Goal: Information Seeking & Learning: Check status

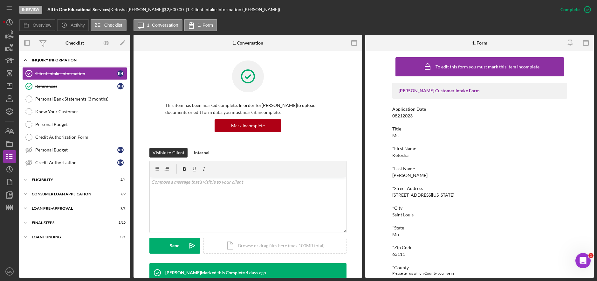
scroll to position [159, 0]
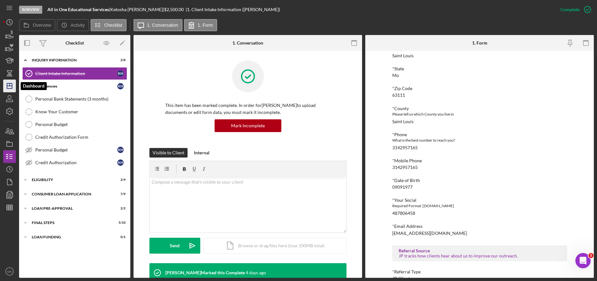
click at [11, 84] on icon "Icon/Dashboard" at bounding box center [10, 86] width 16 height 16
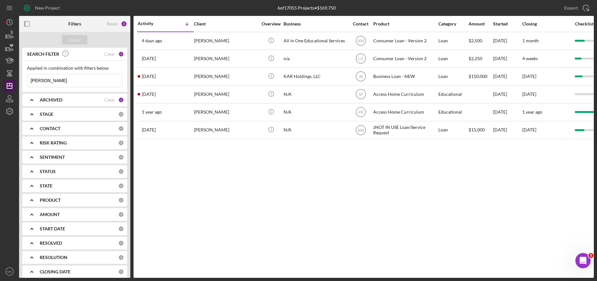
drag, startPoint x: 59, startPoint y: 82, endPoint x: 15, endPoint y: 80, distance: 43.7
click at [15, 80] on div "New Project 6 of 17055 Projects • $169,750 [PERSON_NAME] Export Icon/Export Fil…" at bounding box center [298, 139] width 591 height 278
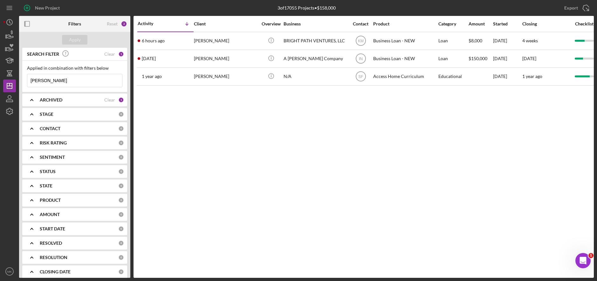
type input "[PERSON_NAME]"
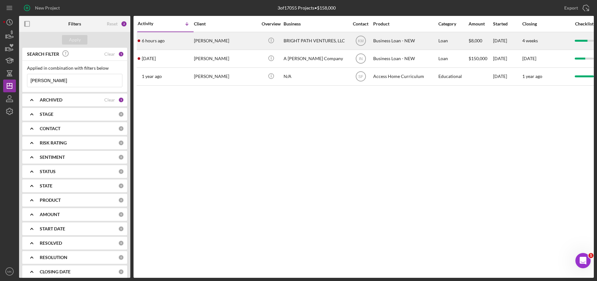
click at [298, 41] on div "BRIGHT PATH VENTURES, LLC" at bounding box center [316, 40] width 64 height 17
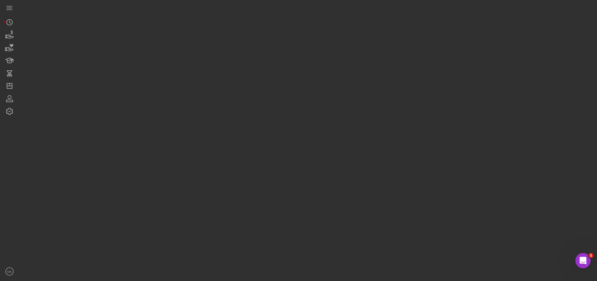
click at [298, 41] on div at bounding box center [306, 139] width 575 height 278
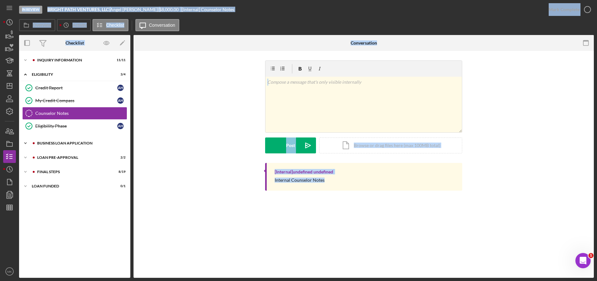
click at [57, 143] on div "BUSINESS LOAN APPLICATION" at bounding box center [79, 143] width 85 height 4
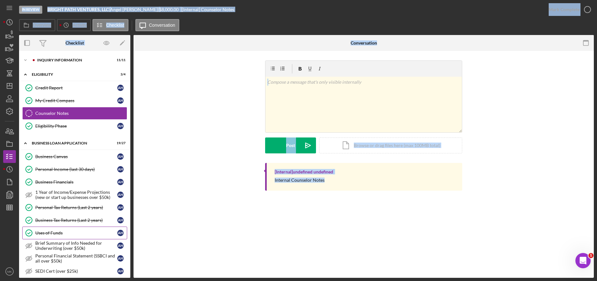
click at [70, 235] on div "Uses of Funds" at bounding box center [76, 232] width 82 height 5
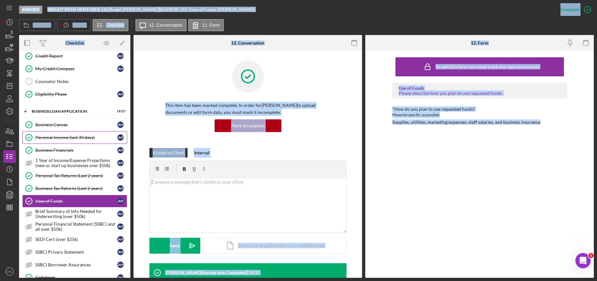
scroll to position [127, 0]
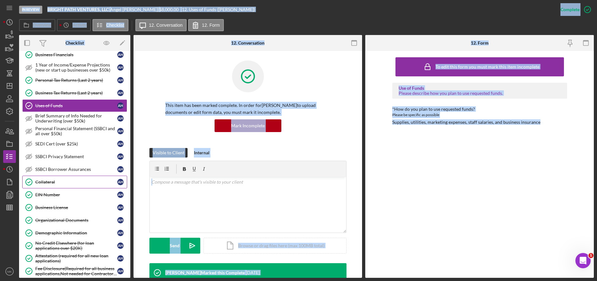
click at [51, 177] on link "Collateral Collateral A H" at bounding box center [74, 182] width 105 height 13
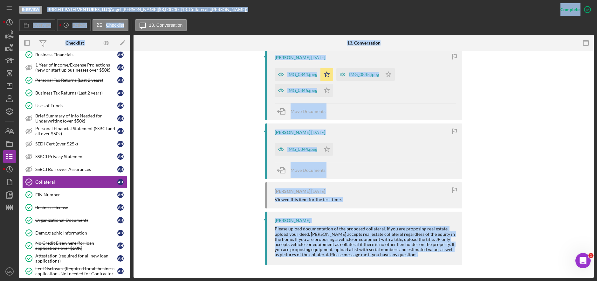
scroll to position [173, 0]
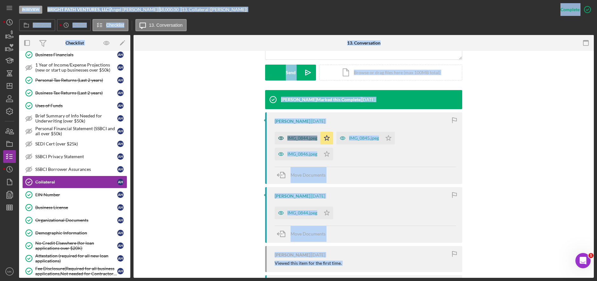
click at [303, 136] on div "IMG_0844.jpeg" at bounding box center [302, 137] width 30 height 5
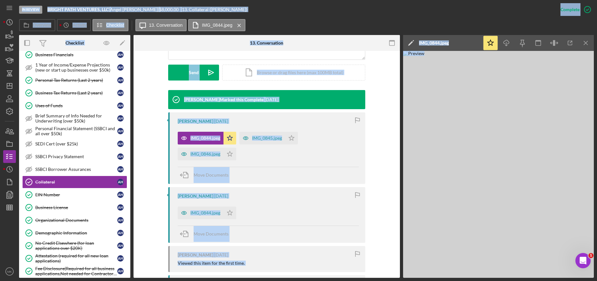
click at [507, 146] on img at bounding box center [498, 164] width 191 height 227
click at [574, 43] on icon "button" at bounding box center [570, 43] width 14 height 14
click at [253, 139] on div "IMG_0845.jpeg" at bounding box center [267, 137] width 30 height 5
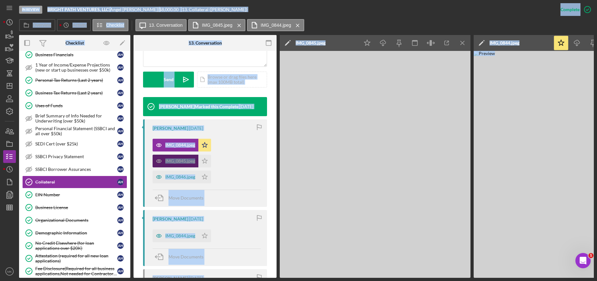
scroll to position [180, 0]
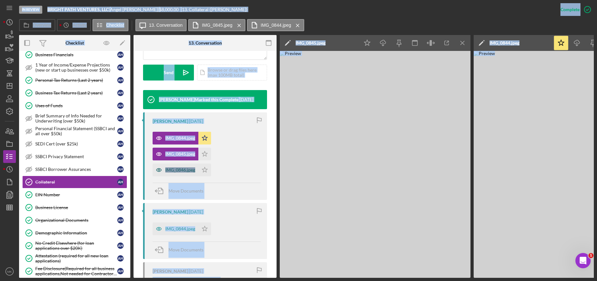
click at [179, 170] on div "IMG_0846.jpeg" at bounding box center [180, 169] width 30 height 5
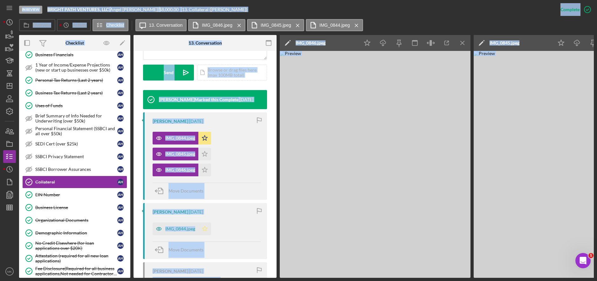
scroll to position [282, 0]
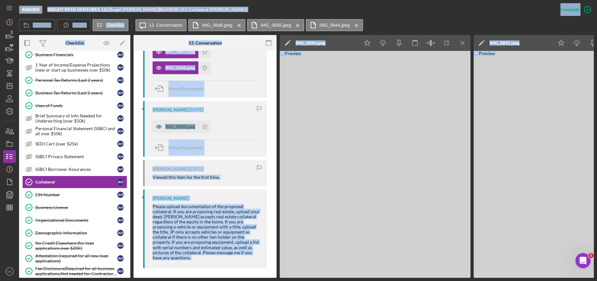
click at [178, 132] on div "IMG_0844.jpeg" at bounding box center [176, 126] width 46 height 13
click at [473, 16] on div "In Review BRIGHT PATH VENTURES, LLC | [PERSON_NAME] | $8,000.00 | 13. Collatera…" at bounding box center [286, 9] width 535 height 19
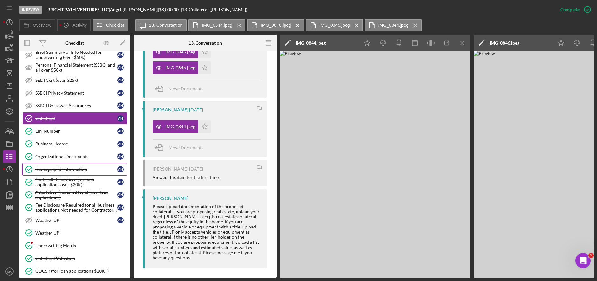
scroll to position [223, 0]
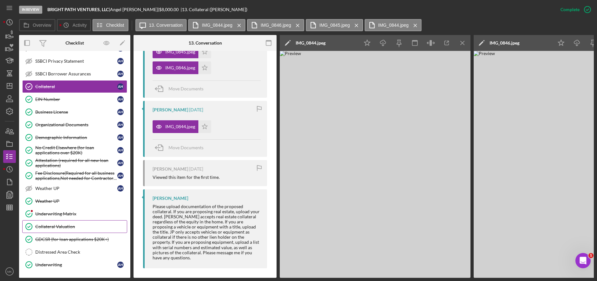
click at [62, 229] on div "Collateral Valuation" at bounding box center [81, 226] width 92 height 5
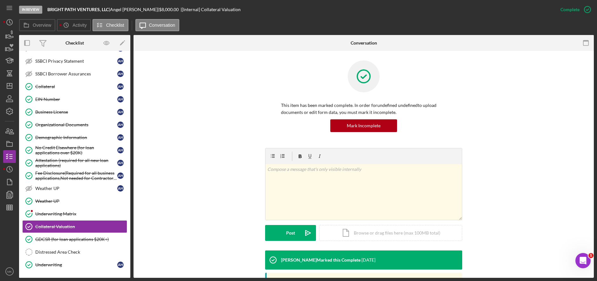
scroll to position [109, 0]
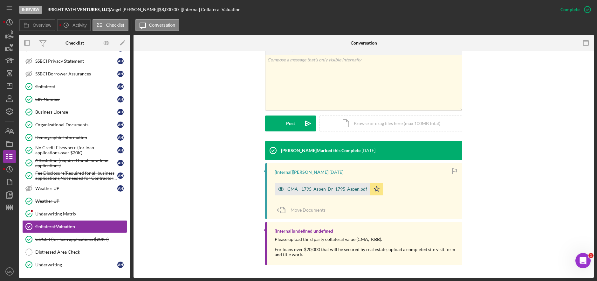
click at [315, 189] on div "CMA - 1795_Aspen_Dr_1795_Aspen.pdf" at bounding box center [327, 188] width 80 height 5
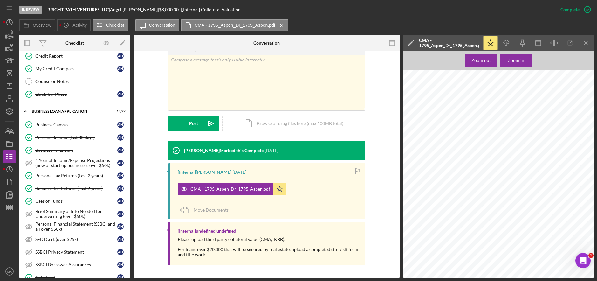
scroll to position [0, 0]
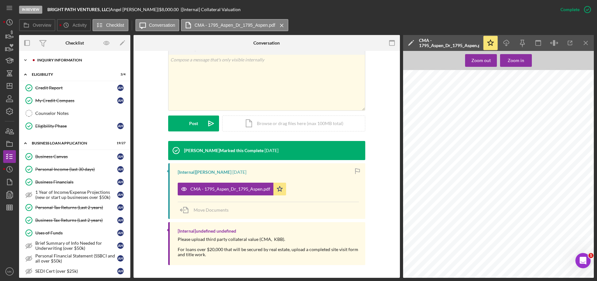
click at [57, 62] on div "INQUIRY INFORMATION" at bounding box center [79, 60] width 85 height 4
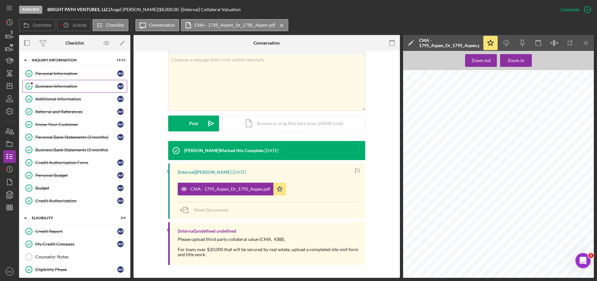
click at [64, 84] on div "Business Information" at bounding box center [76, 86] width 82 height 5
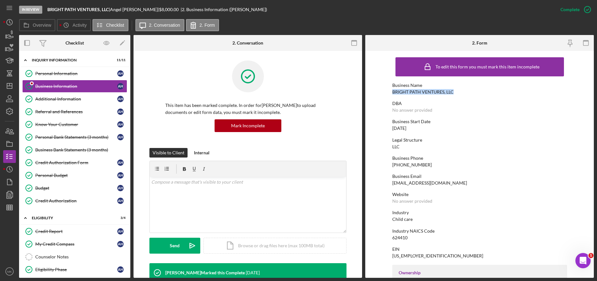
drag, startPoint x: 453, startPoint y: 92, endPoint x: 388, endPoint y: 94, distance: 64.9
click at [388, 94] on form "To edit this form you must mark this item incomplete Business Name BRIGHT PATH …" at bounding box center [479, 164] width 229 height 227
copy div "BRIGHT PATH VENTURES, LLC"
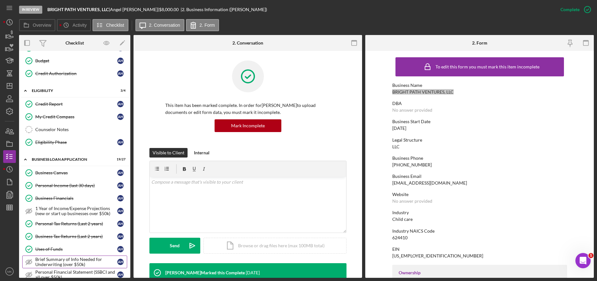
scroll to position [254, 0]
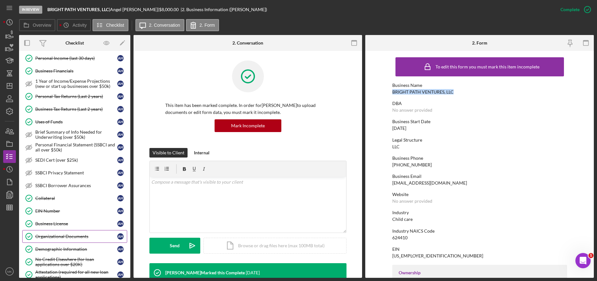
click at [79, 241] on link "Organizational Documents Organizational Documents A H" at bounding box center [74, 236] width 105 height 13
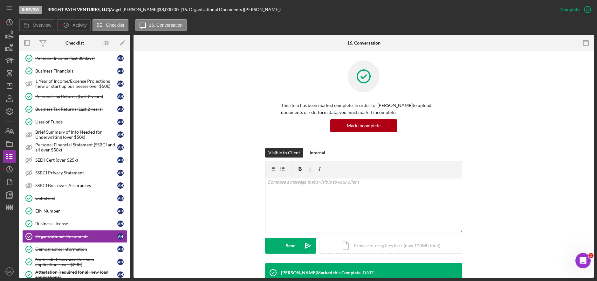
scroll to position [162, 0]
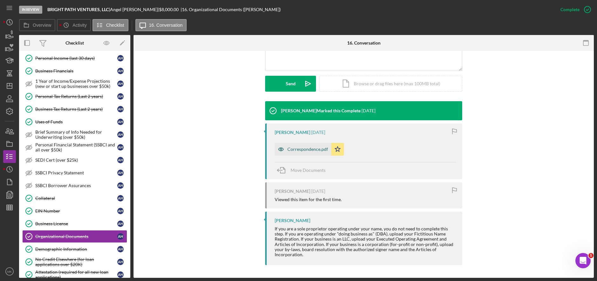
click at [315, 147] on div "Correspondence.pdf" at bounding box center [307, 149] width 41 height 5
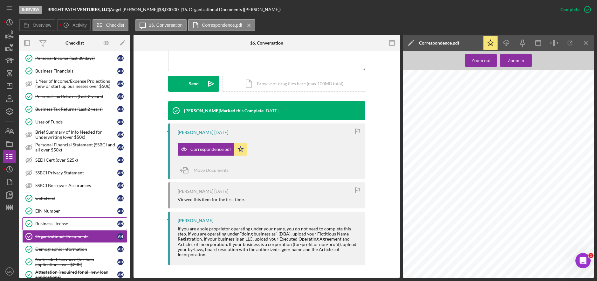
click at [62, 222] on div "Business License" at bounding box center [76, 223] width 82 height 5
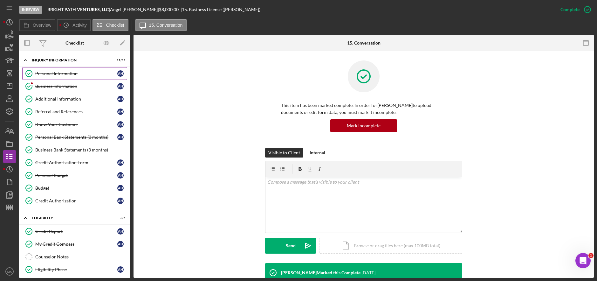
click at [70, 72] on div "Personal Information" at bounding box center [76, 73] width 82 height 5
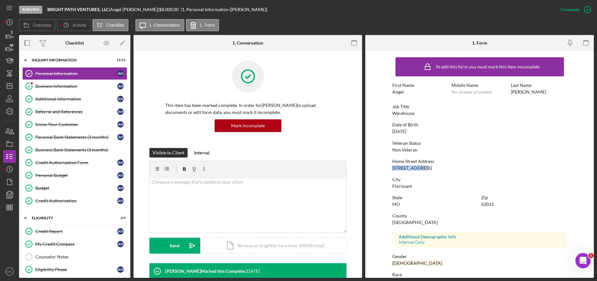
drag, startPoint x: 425, startPoint y: 166, endPoint x: 390, endPoint y: 168, distance: 35.0
click at [390, 168] on form "To edit this form you must mark this item incomplete First Name Angel Middle Na…" at bounding box center [479, 164] width 229 height 227
copy div "[STREET_ADDRESS]"
click at [51, 87] on div "Business Information" at bounding box center [76, 86] width 82 height 5
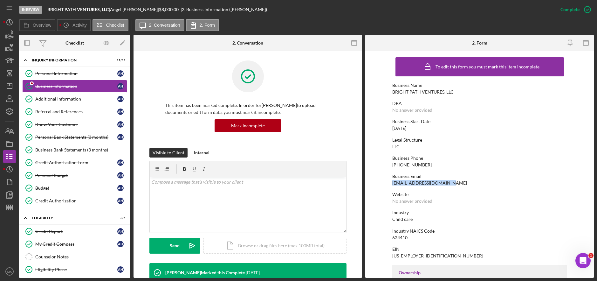
drag, startPoint x: 457, startPoint y: 183, endPoint x: 391, endPoint y: 185, distance: 65.9
click at [392, 185] on div "Business Email [EMAIL_ADDRESS][DOMAIN_NAME]" at bounding box center [479, 180] width 175 height 12
click at [57, 232] on div "Credit Report" at bounding box center [76, 231] width 82 height 5
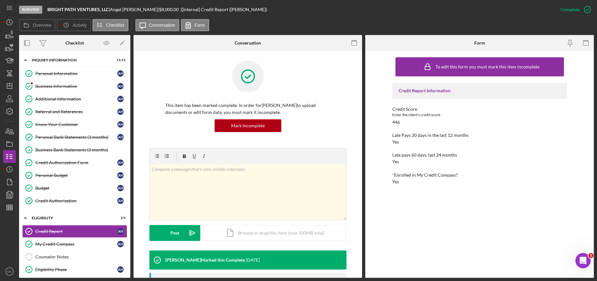
scroll to position [223, 0]
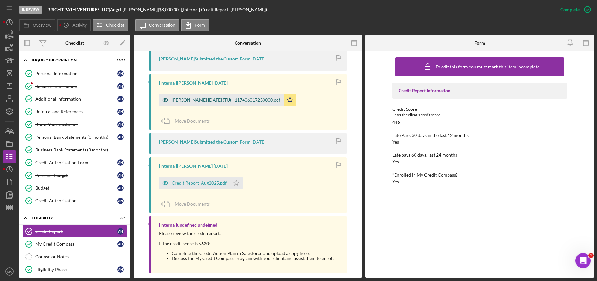
click at [227, 101] on div "[PERSON_NAME] [DATE] (TU) - 117406017230000.pdf" at bounding box center [226, 99] width 109 height 5
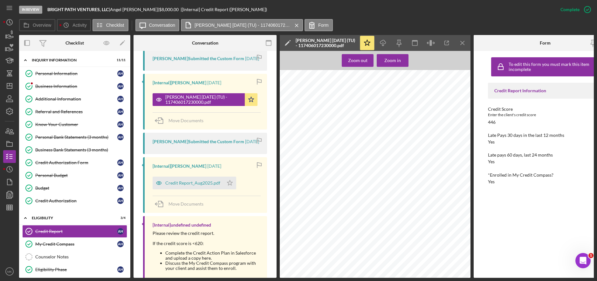
scroll to position [2131, 0]
click at [9, 86] on line "button" at bounding box center [9, 86] width 5 height 0
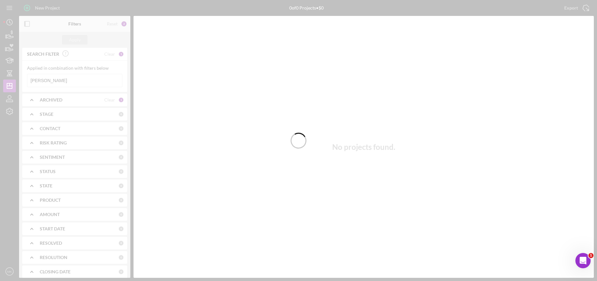
click at [80, 84] on div at bounding box center [298, 140] width 597 height 281
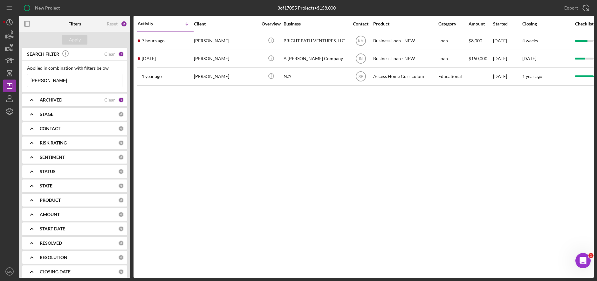
drag, startPoint x: 22, startPoint y: 78, endPoint x: 0, endPoint y: 79, distance: 22.0
click at [0, 79] on div "New Project 3 of 17055 Projects • $158,000 [PERSON_NAME] Export Icon/Export Fil…" at bounding box center [298, 140] width 597 height 281
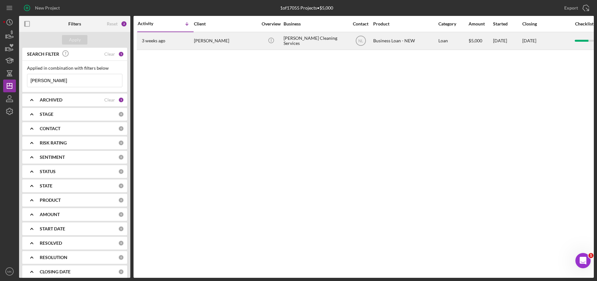
type input "[PERSON_NAME]"
click at [214, 45] on div "[PERSON_NAME]" at bounding box center [226, 40] width 64 height 17
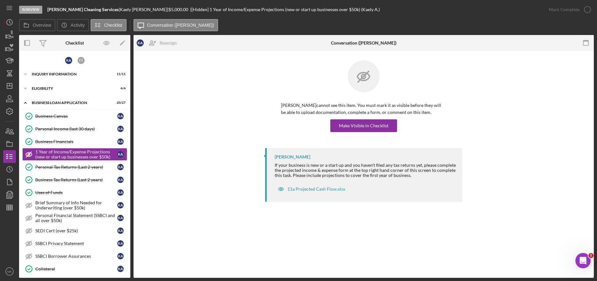
scroll to position [225, 0]
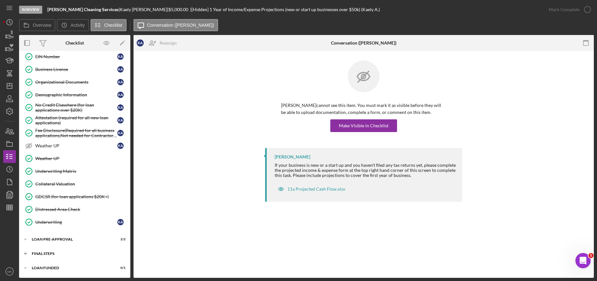
click at [60, 253] on div "FINAL STEPS" at bounding box center [77, 254] width 91 height 4
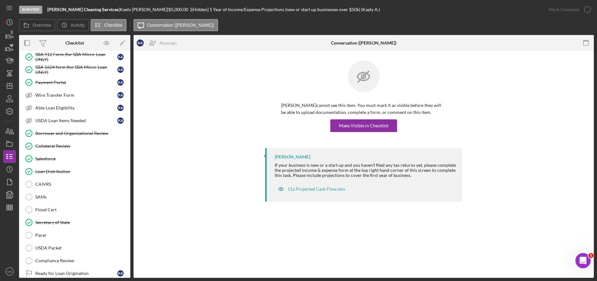
scroll to position [352, 0]
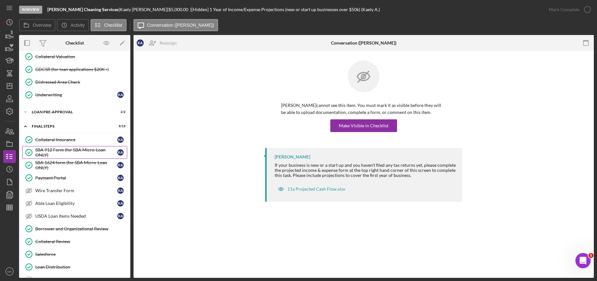
click at [66, 151] on div "SBA 912 Form (for SBA Micro-Loan ONLY)" at bounding box center [76, 152] width 82 height 10
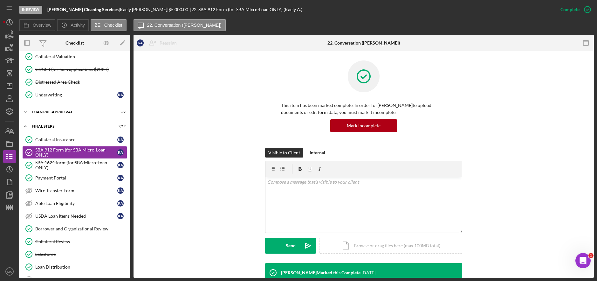
scroll to position [223, 0]
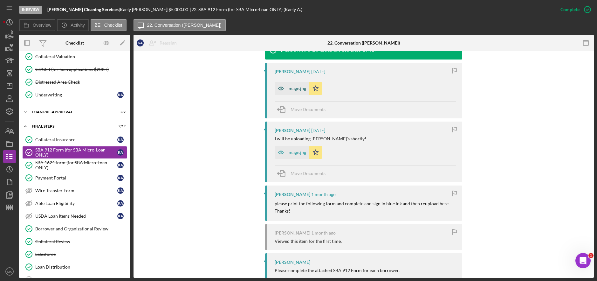
click at [294, 89] on div "image.jpg" at bounding box center [296, 88] width 19 height 5
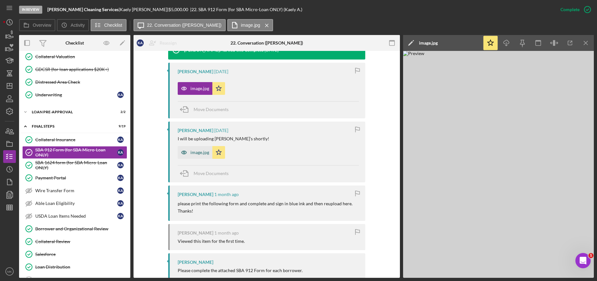
click at [197, 152] on div "image.jpg" at bounding box center [199, 152] width 19 height 5
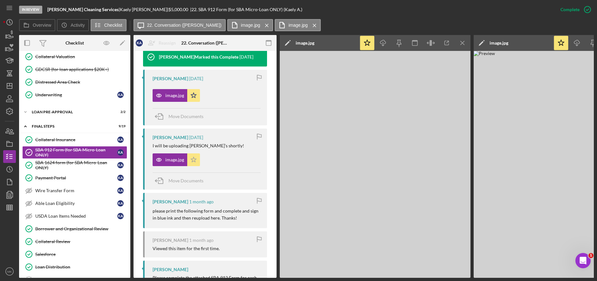
scroll to position [230, 0]
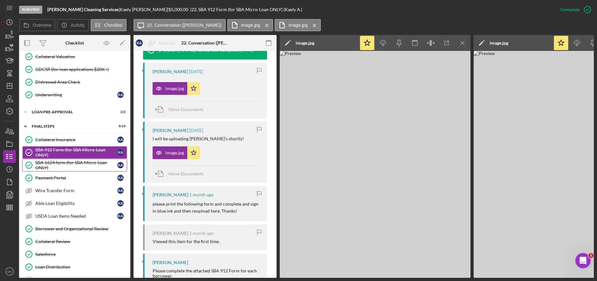
click at [68, 161] on div "SBA 1624 form (for SBA Micro-Loan ONLY)" at bounding box center [76, 165] width 82 height 10
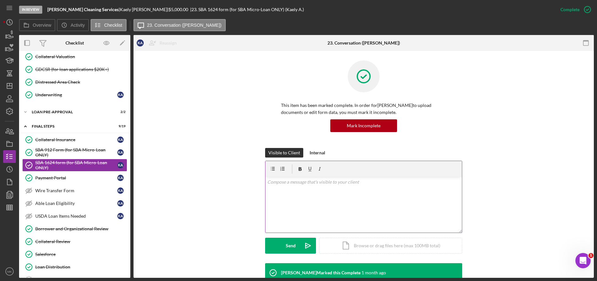
scroll to position [93, 0]
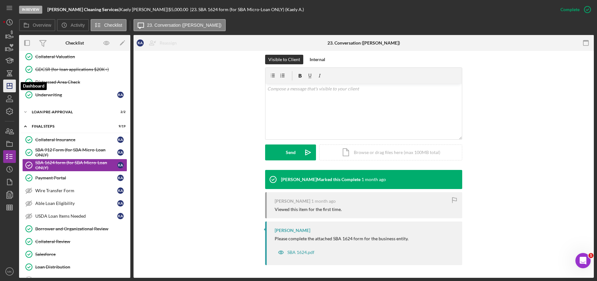
click at [7, 87] on polygon "button" at bounding box center [9, 85] width 5 height 5
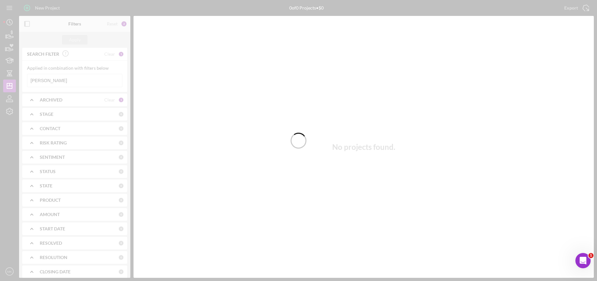
click at [52, 82] on div at bounding box center [298, 140] width 597 height 281
click at [65, 80] on div at bounding box center [298, 140] width 597 height 281
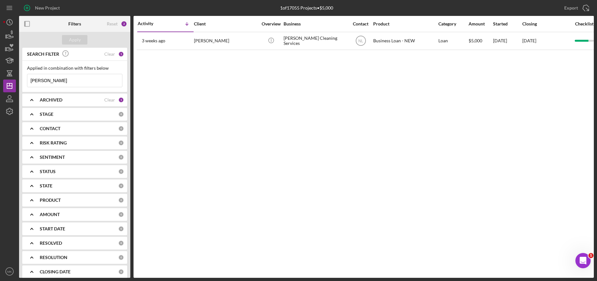
drag, startPoint x: 66, startPoint y: 83, endPoint x: -12, endPoint y: 74, distance: 78.7
click at [0, 74] on html "New Project 1 of 17055 Projects • $5,000 [PERSON_NAME] Export Icon/Export Filte…" at bounding box center [298, 140] width 597 height 281
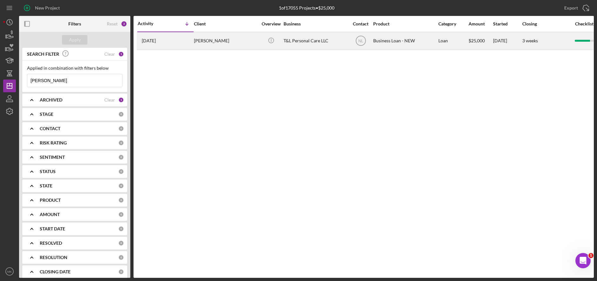
type input "[PERSON_NAME]"
click at [214, 43] on div "[PERSON_NAME]" at bounding box center [226, 40] width 64 height 17
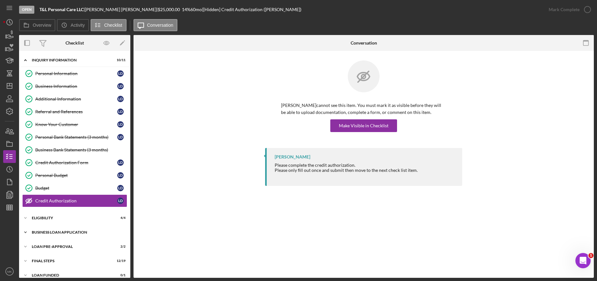
click at [56, 229] on div "Icon/Expander BUSINESS LOAN APPLICATION 24 / 27" at bounding box center [74, 232] width 111 height 13
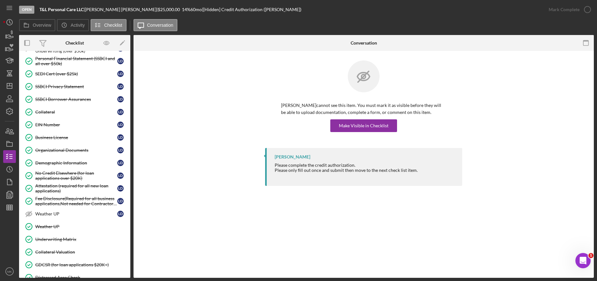
scroll to position [350, 0]
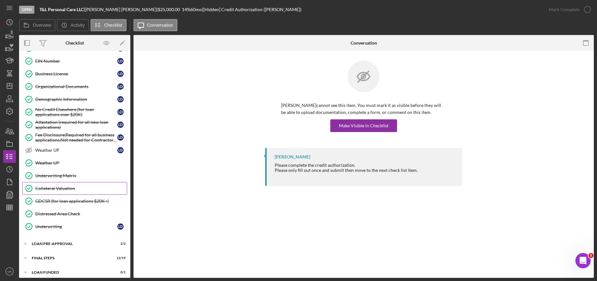
click at [63, 190] on div "Collateral Valuation" at bounding box center [81, 188] width 92 height 5
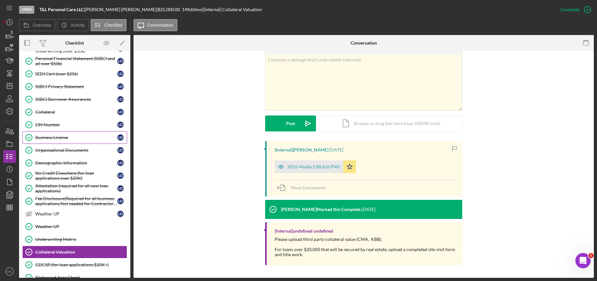
scroll to position [254, 0]
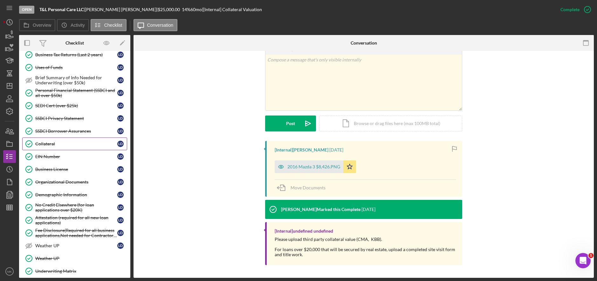
click at [52, 144] on div "Collateral" at bounding box center [76, 143] width 82 height 5
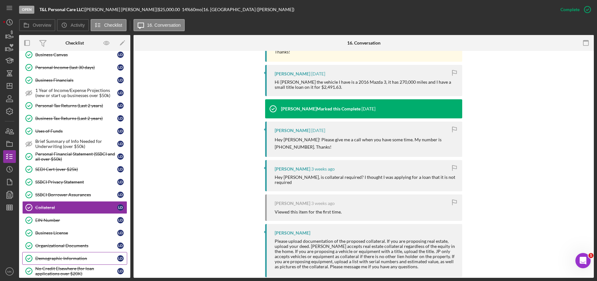
scroll to position [286, 0]
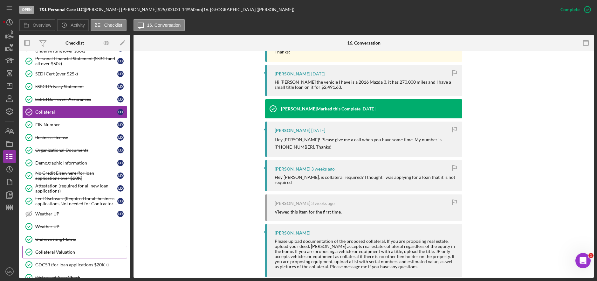
click at [65, 250] on div "Collateral Valuation" at bounding box center [81, 251] width 92 height 5
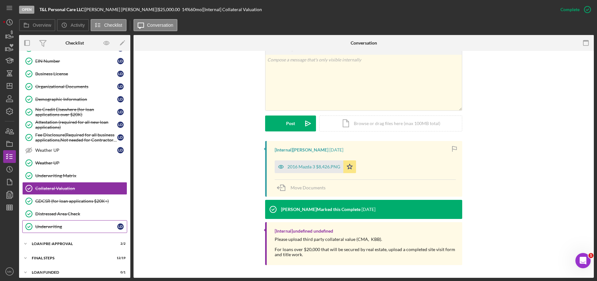
scroll to position [354, 0]
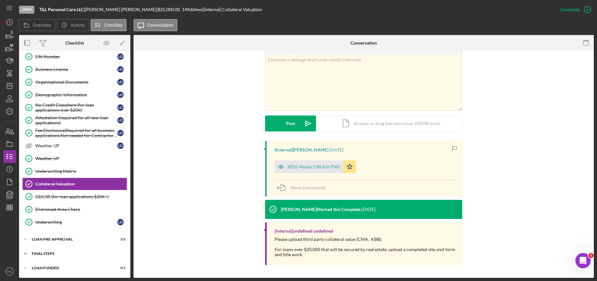
click at [45, 254] on div "FINAL STEPS" at bounding box center [77, 254] width 91 height 4
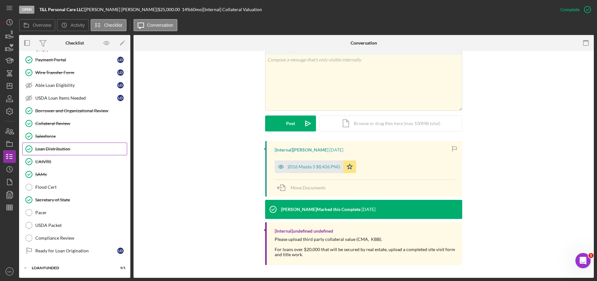
scroll to position [504, 0]
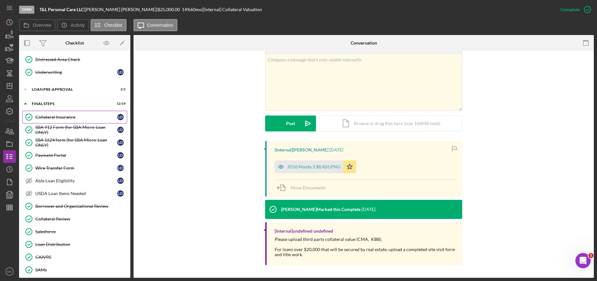
click at [62, 117] on div "Collateral Insurance" at bounding box center [76, 116] width 82 height 5
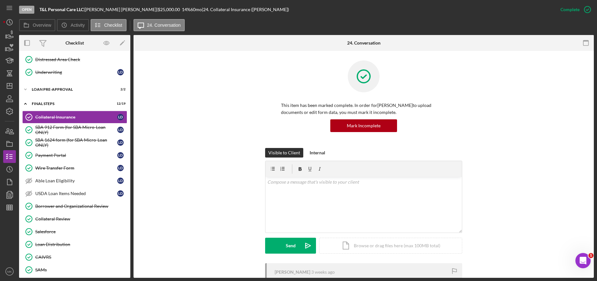
scroll to position [161, 0]
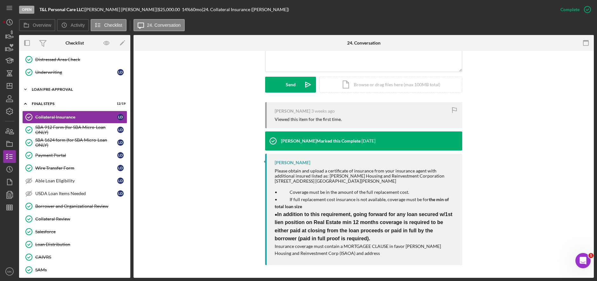
click at [64, 89] on div "LOAN PRE-APPROVAL" at bounding box center [77, 89] width 91 height 4
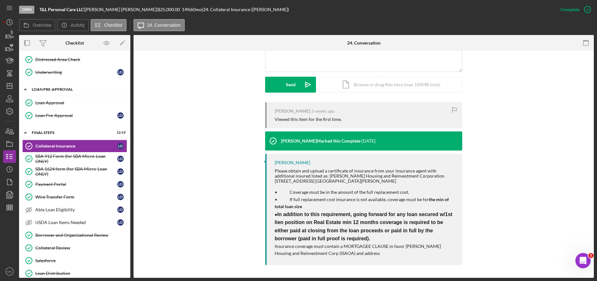
scroll to position [377, 0]
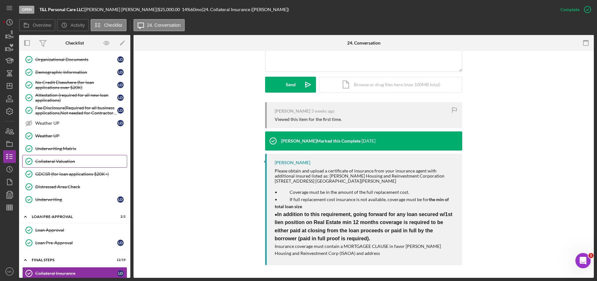
click at [56, 160] on div "Collateral Valuation" at bounding box center [81, 161] width 92 height 5
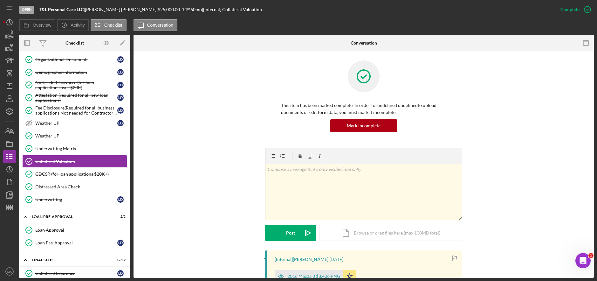
scroll to position [109, 0]
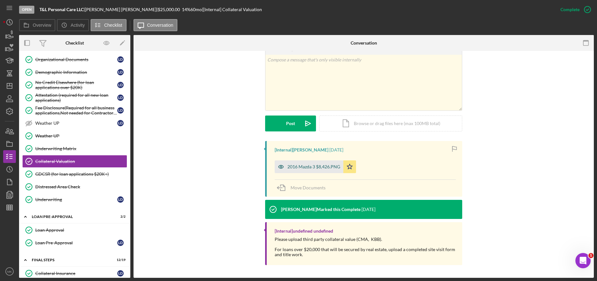
click at [307, 161] on div "2016 Mazda 3 $8,426.PNG" at bounding box center [309, 166] width 69 height 13
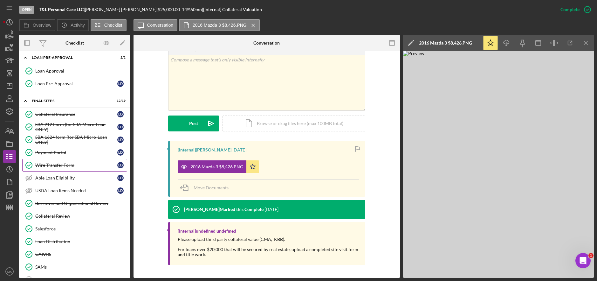
scroll to position [568, 0]
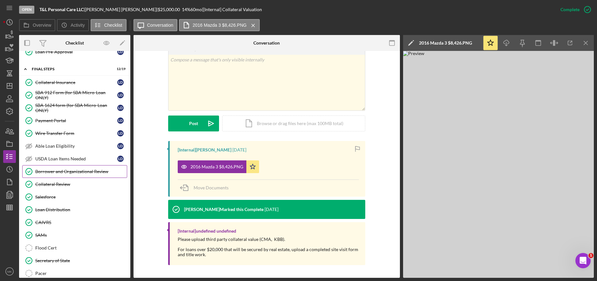
click at [76, 171] on div "Borrower and Organizational Review" at bounding box center [81, 171] width 92 height 5
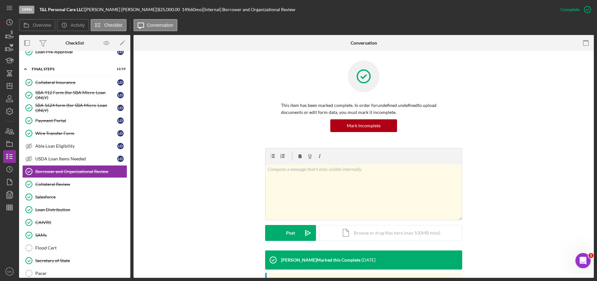
scroll to position [125, 0]
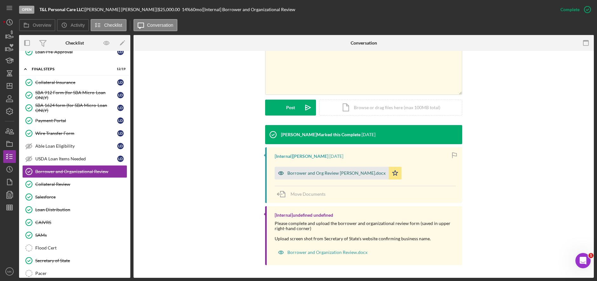
click at [352, 177] on div "Borrower and Org Review [PERSON_NAME].docx" at bounding box center [332, 173] width 114 height 13
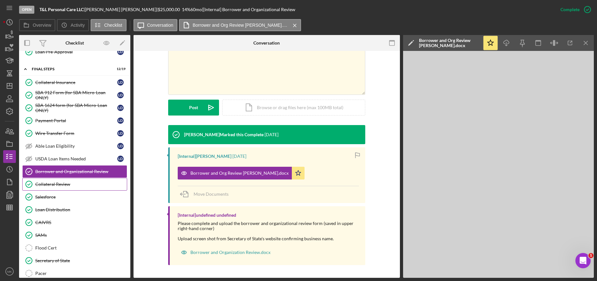
click at [92, 187] on div "Collateral Review" at bounding box center [81, 184] width 92 height 5
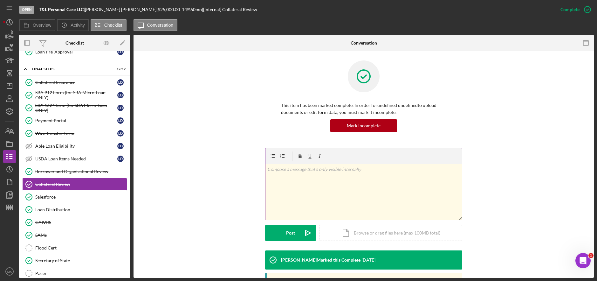
scroll to position [110, 0]
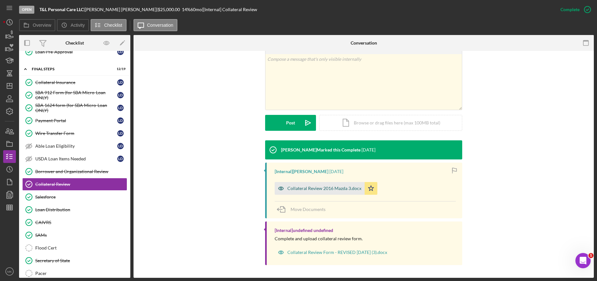
click at [310, 188] on div "Collateral Review 2016 Mazda 3.docx" at bounding box center [324, 188] width 74 height 5
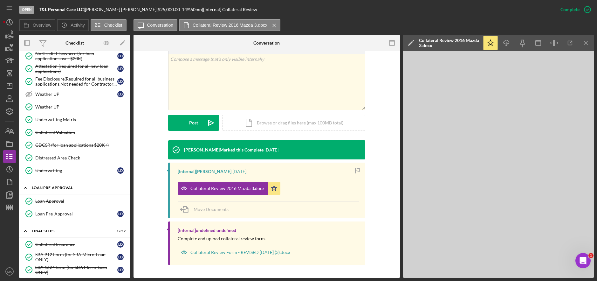
scroll to position [279, 0]
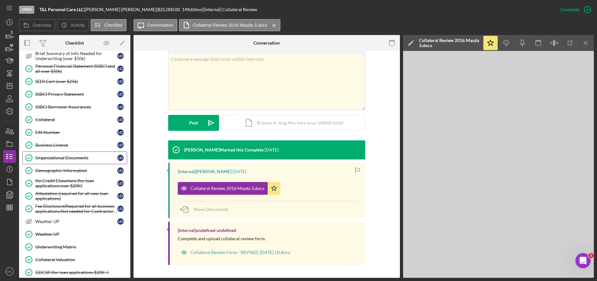
drag, startPoint x: 67, startPoint y: 119, endPoint x: 122, endPoint y: 155, distance: 65.5
click at [67, 119] on div "Collateral" at bounding box center [76, 119] width 82 height 5
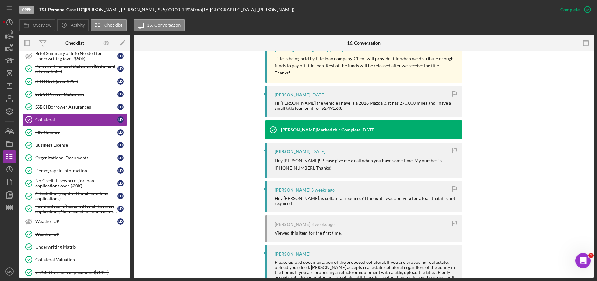
scroll to position [244, 0]
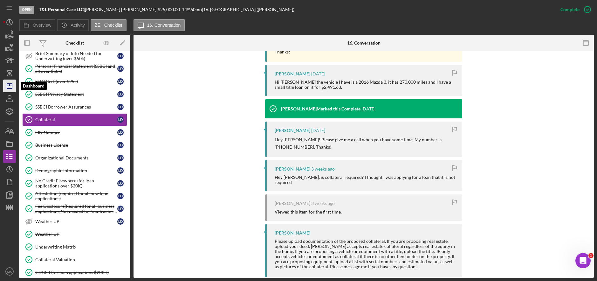
click at [12, 84] on polygon "button" at bounding box center [9, 85] width 5 height 5
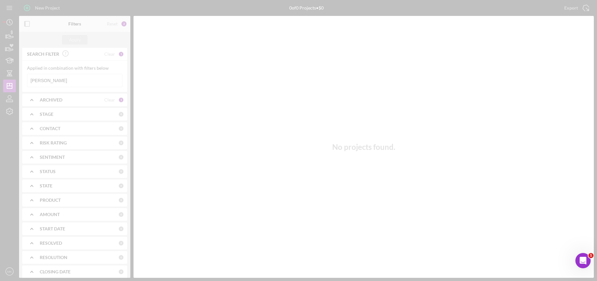
click at [80, 80] on div at bounding box center [298, 140] width 597 height 281
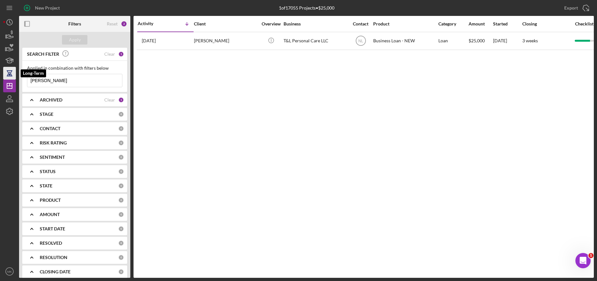
drag, startPoint x: 64, startPoint y: 81, endPoint x: 9, endPoint y: 79, distance: 54.5
click at [9, 79] on div "New Project 1 of 17055 Projects • $25,000 [PERSON_NAME] Export Icon/Export Filt…" at bounding box center [298, 139] width 591 height 278
type input "[PERSON_NAME]"
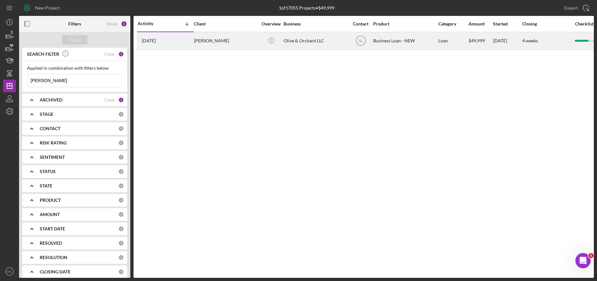
click at [230, 43] on div "[PERSON_NAME]" at bounding box center [226, 40] width 64 height 17
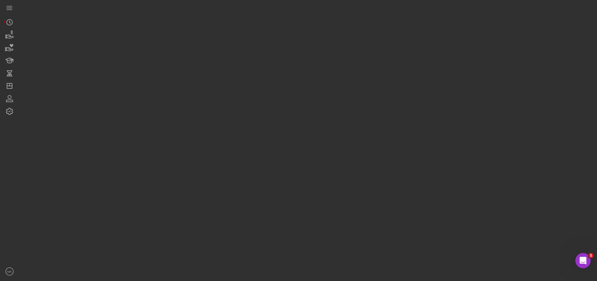
click at [230, 43] on div at bounding box center [306, 139] width 575 height 278
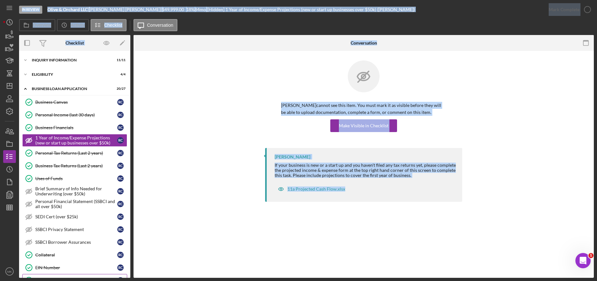
scroll to position [127, 0]
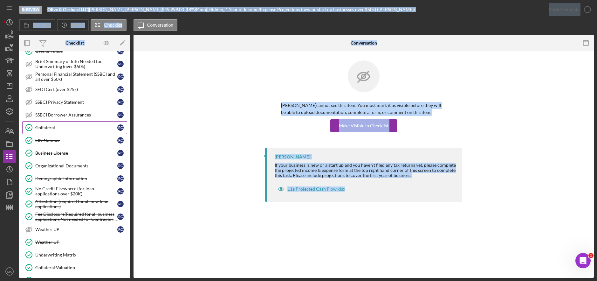
click at [56, 133] on link "Collateral Collateral R C" at bounding box center [74, 127] width 105 height 13
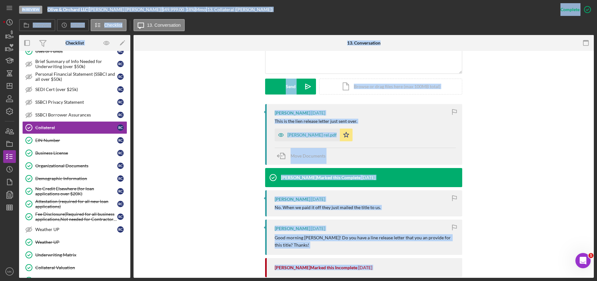
scroll to position [191, 0]
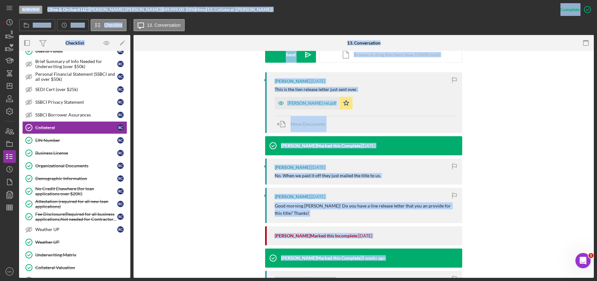
click at [211, 195] on div "[PERSON_NAME] [DATE] This is the lien release letter just sent over. [PERSON_NA…" at bounding box center [363, 243] width 441 height 343
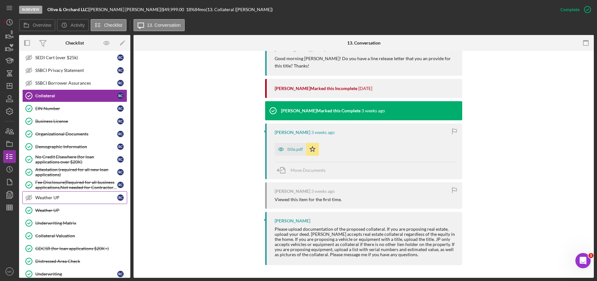
scroll to position [211, 0]
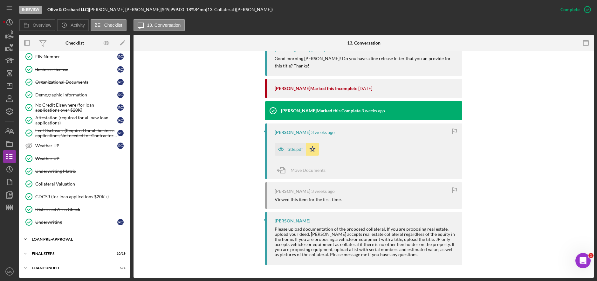
click at [60, 238] on div "LOAN PRE-APPROVAL" at bounding box center [77, 239] width 91 height 4
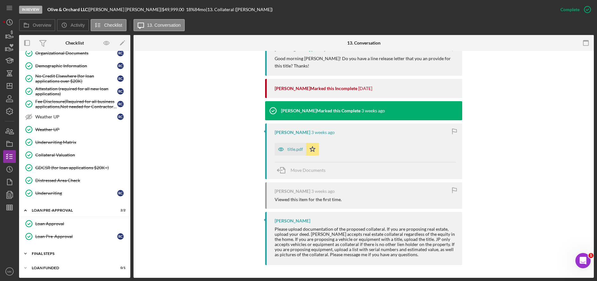
click at [47, 255] on div "Icon/Expander FINAL STEPS 10 / 19" at bounding box center [74, 253] width 111 height 13
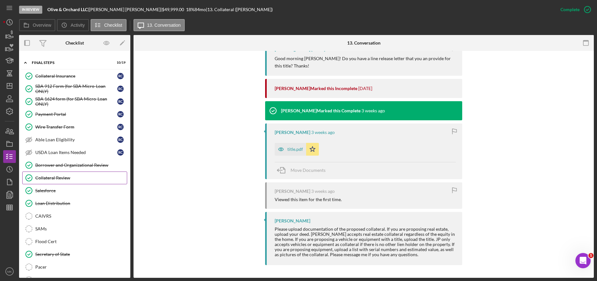
click at [65, 180] on div "Collateral Review" at bounding box center [81, 177] width 92 height 5
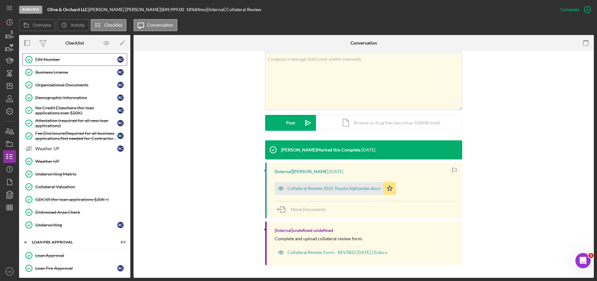
scroll to position [176, 0]
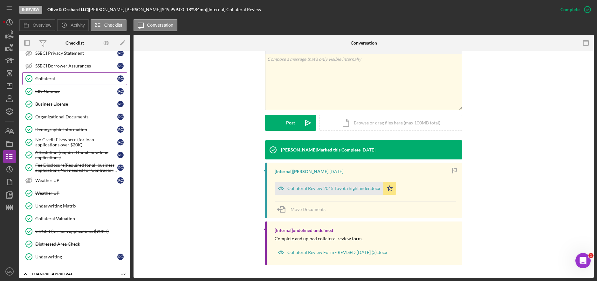
click at [66, 83] on link "Collateral Collateral R C" at bounding box center [74, 78] width 105 height 13
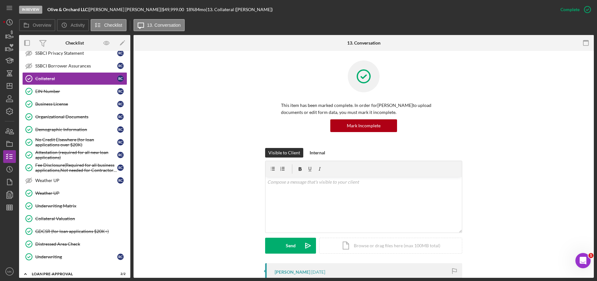
scroll to position [191, 0]
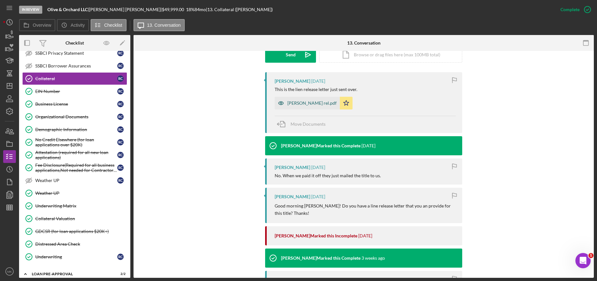
click at [297, 100] on div "[PERSON_NAME] rel.pdf" at bounding box center [307, 103] width 65 height 13
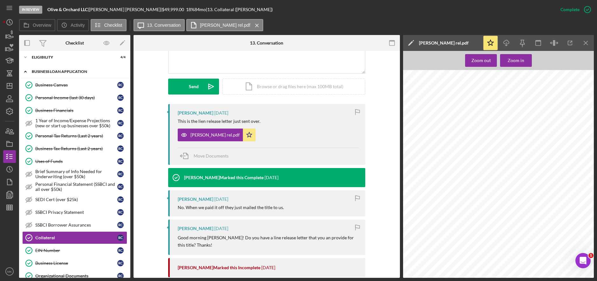
scroll to position [0, 0]
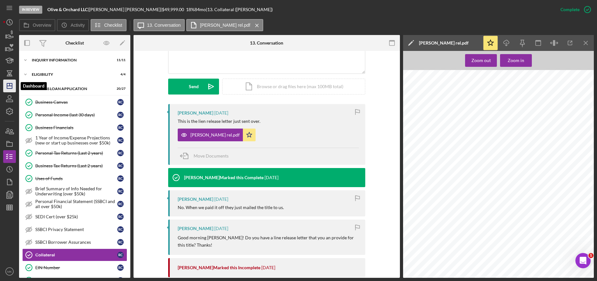
click at [13, 82] on icon "Icon/Dashboard" at bounding box center [10, 86] width 16 height 16
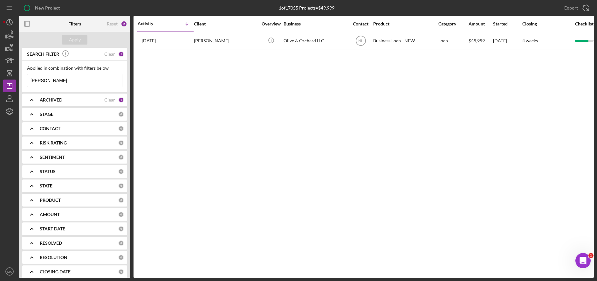
click at [59, 75] on input "[PERSON_NAME]" at bounding box center [74, 80] width 95 height 13
drag, startPoint x: 46, startPoint y: 80, endPoint x: 24, endPoint y: 80, distance: 21.6
click at [24, 80] on div "Applied in combination with filters below [PERSON_NAME] Icon/Menu Close" at bounding box center [74, 76] width 105 height 31
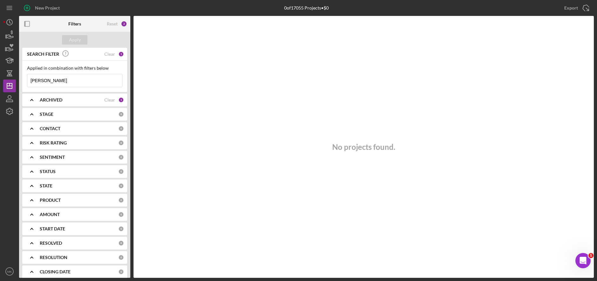
drag, startPoint x: 59, startPoint y: 81, endPoint x: -3, endPoint y: 78, distance: 62.1
click at [0, 78] on html "New Project 0 of 17055 Projects • $0 [PERSON_NAME] Export Icon/Export Filters R…" at bounding box center [298, 140] width 597 height 281
click at [33, 132] on icon "Icon/Expander" at bounding box center [32, 129] width 16 height 16
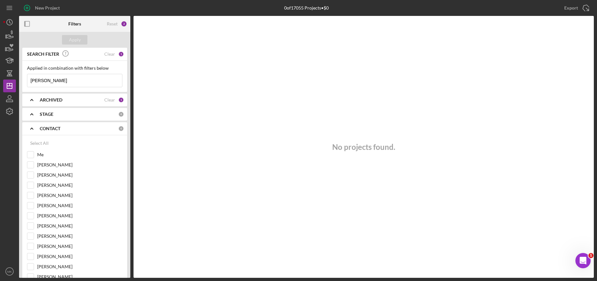
drag, startPoint x: 56, startPoint y: 77, endPoint x: 25, endPoint y: 78, distance: 30.9
click at [25, 78] on div "Applied in combination with filters below [PERSON_NAME] Icon/Menu Close" at bounding box center [74, 76] width 105 height 31
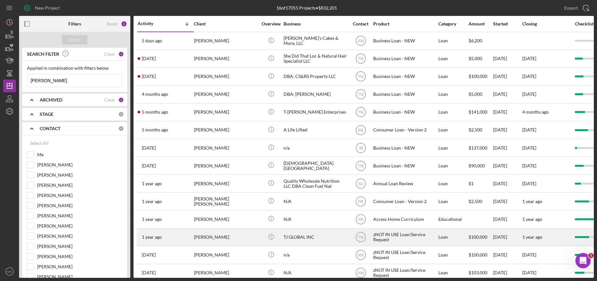
scroll to position [48, 0]
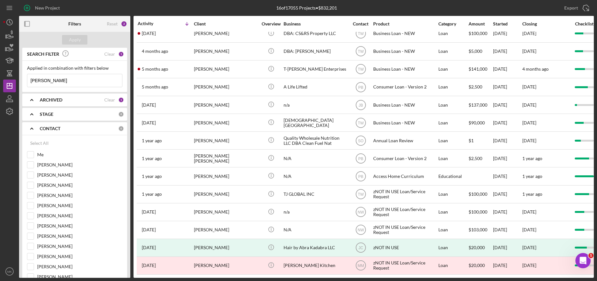
type input "[PERSON_NAME]"
